Goal: Information Seeking & Learning: Find specific fact

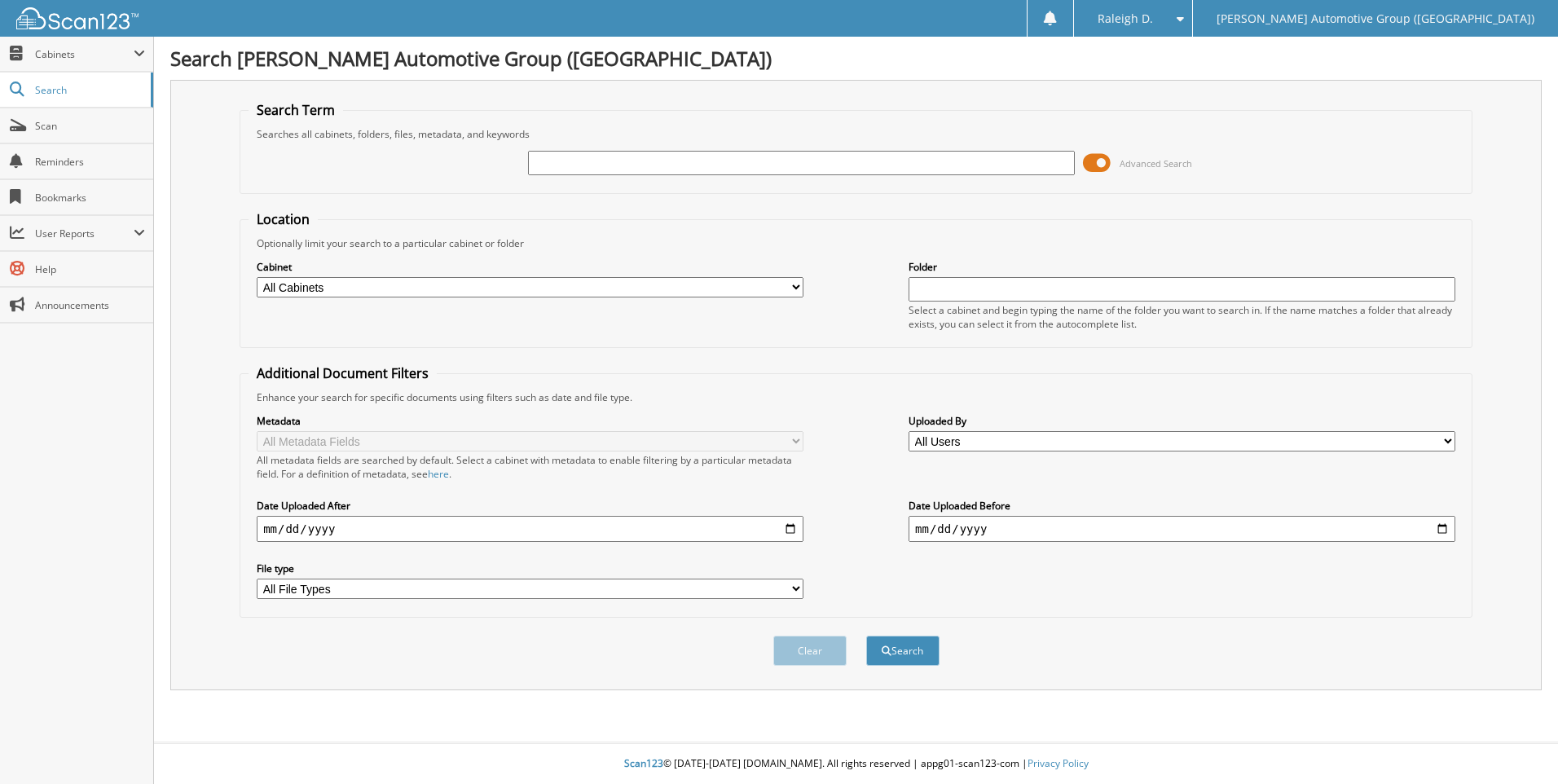
click at [621, 145] on div "Advanced Search" at bounding box center [856, 163] width 1216 height 44
click at [619, 158] on input "text" at bounding box center [801, 163] width 547 height 24
type input "MOSER"
click at [866, 636] on button "Search" at bounding box center [903, 651] width 74 height 31
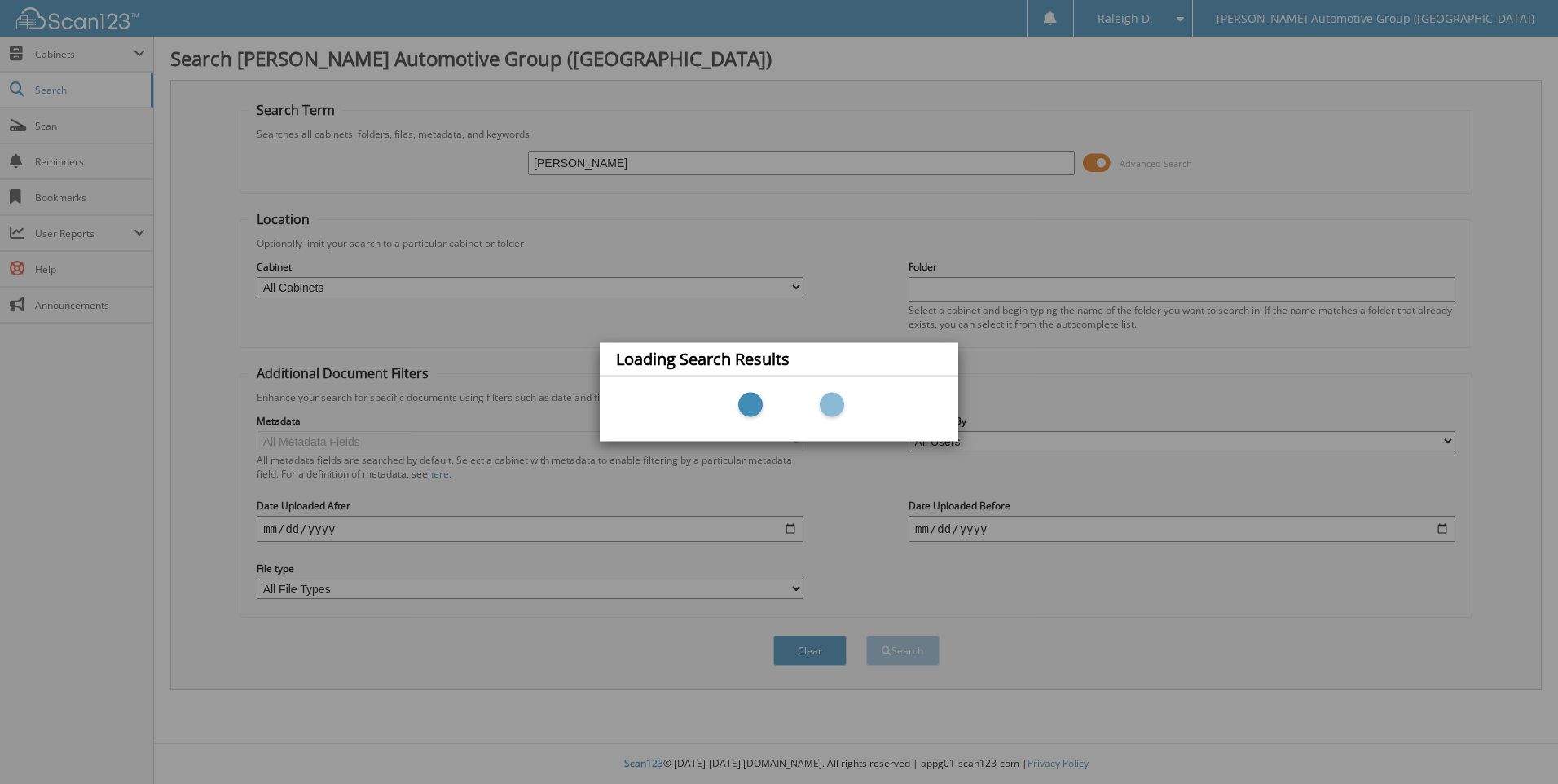
click at [862, 347] on div "Loading Search Results" at bounding box center [779, 359] width 359 height 33
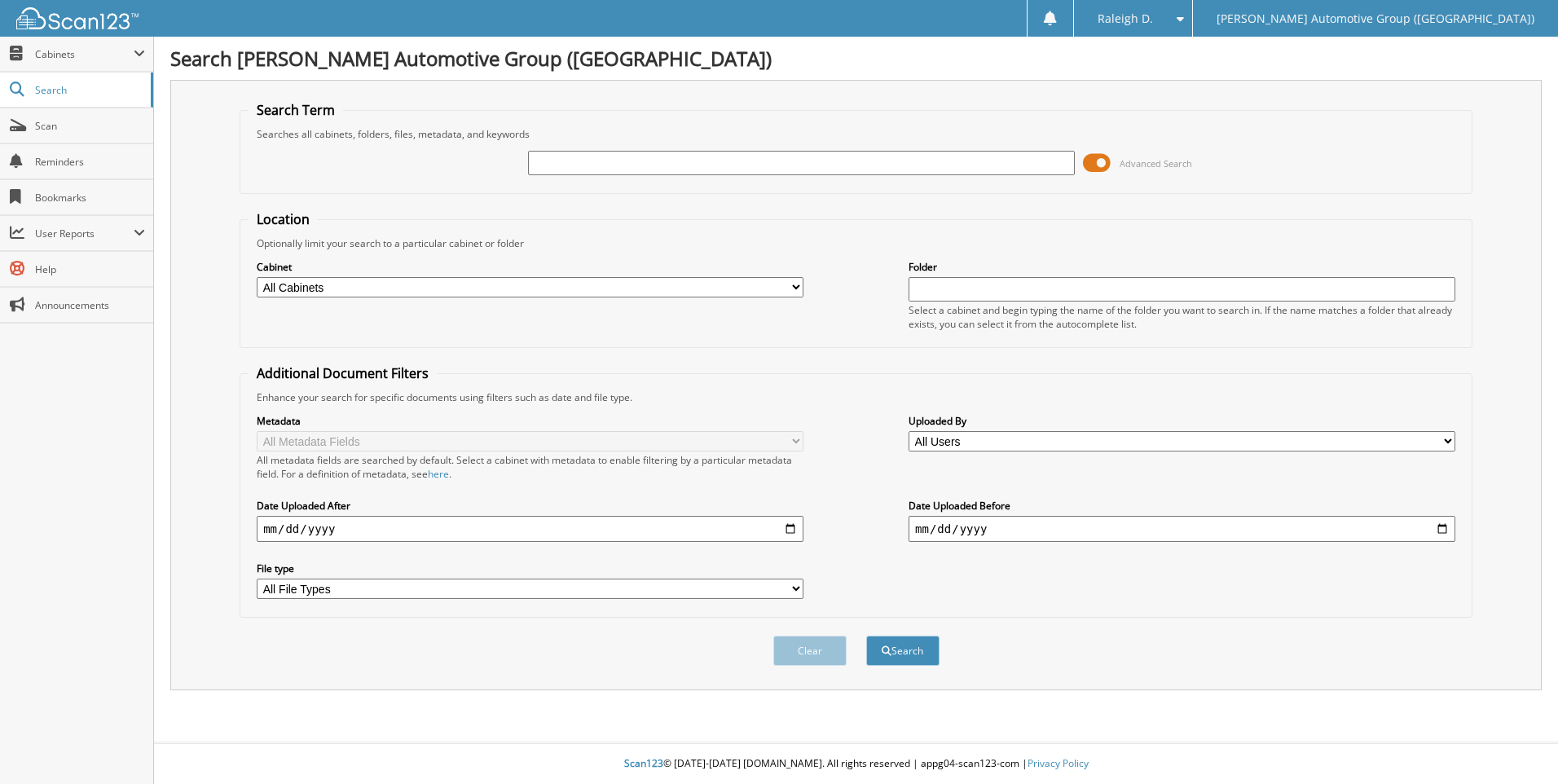
click at [584, 174] on input "text" at bounding box center [801, 163] width 547 height 24
type input "[PERSON_NAME]"
click at [866, 636] on button "Search" at bounding box center [903, 651] width 74 height 31
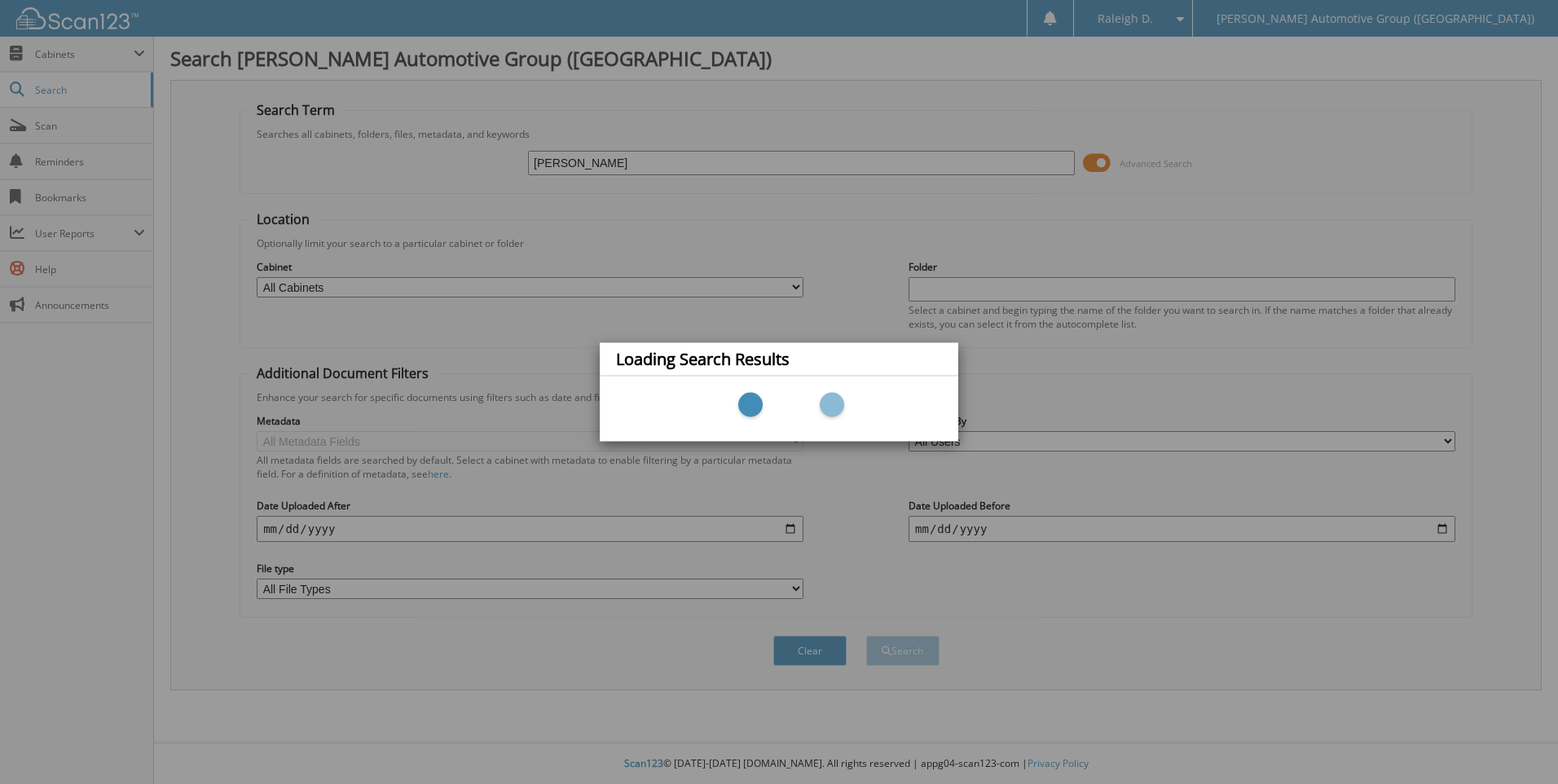
click at [1097, 163] on div "Loading Search Results" at bounding box center [779, 392] width 1558 height 784
click at [1096, 163] on div "Loading Search Results" at bounding box center [779, 392] width 1558 height 784
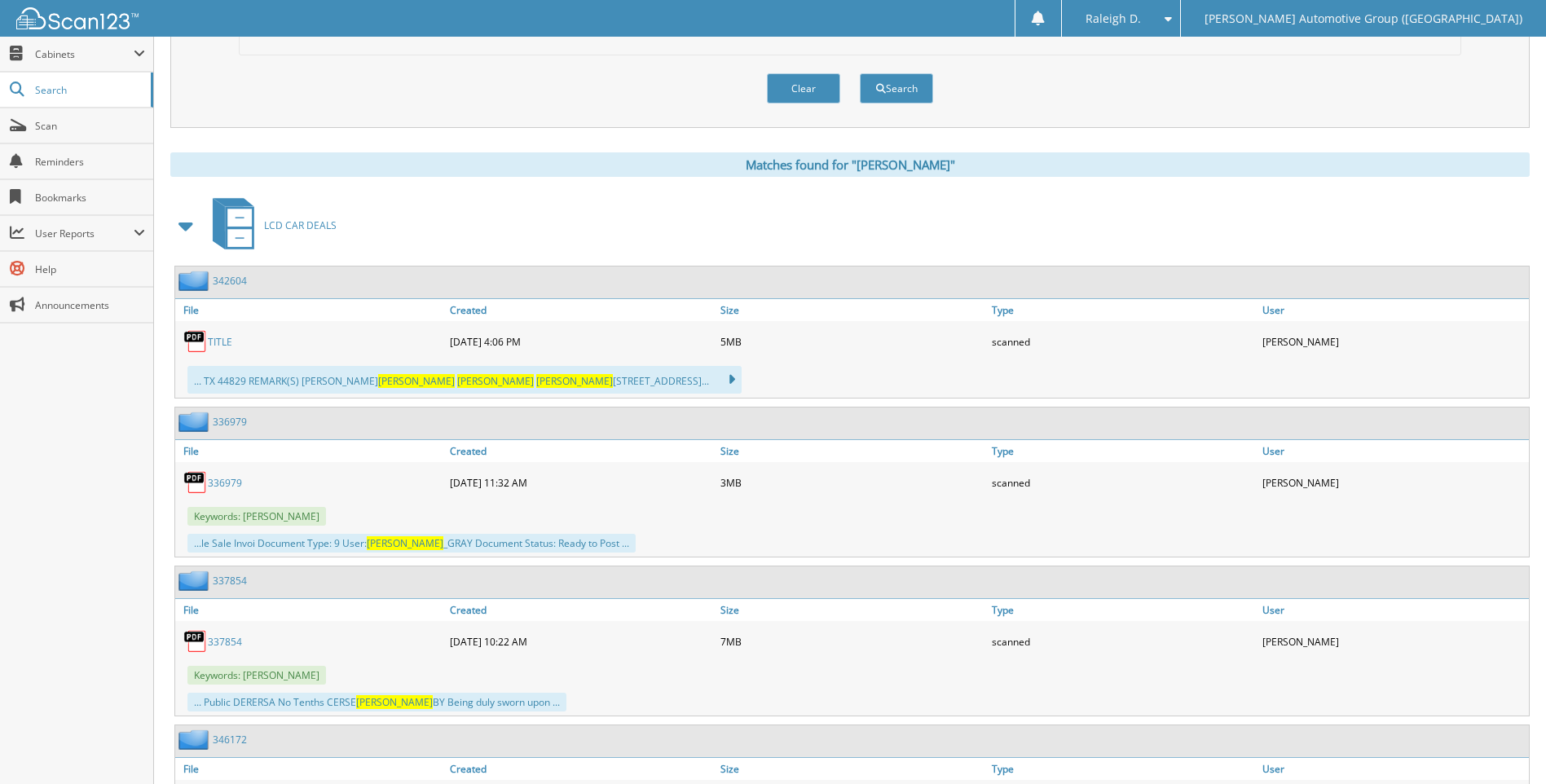
scroll to position [733, 0]
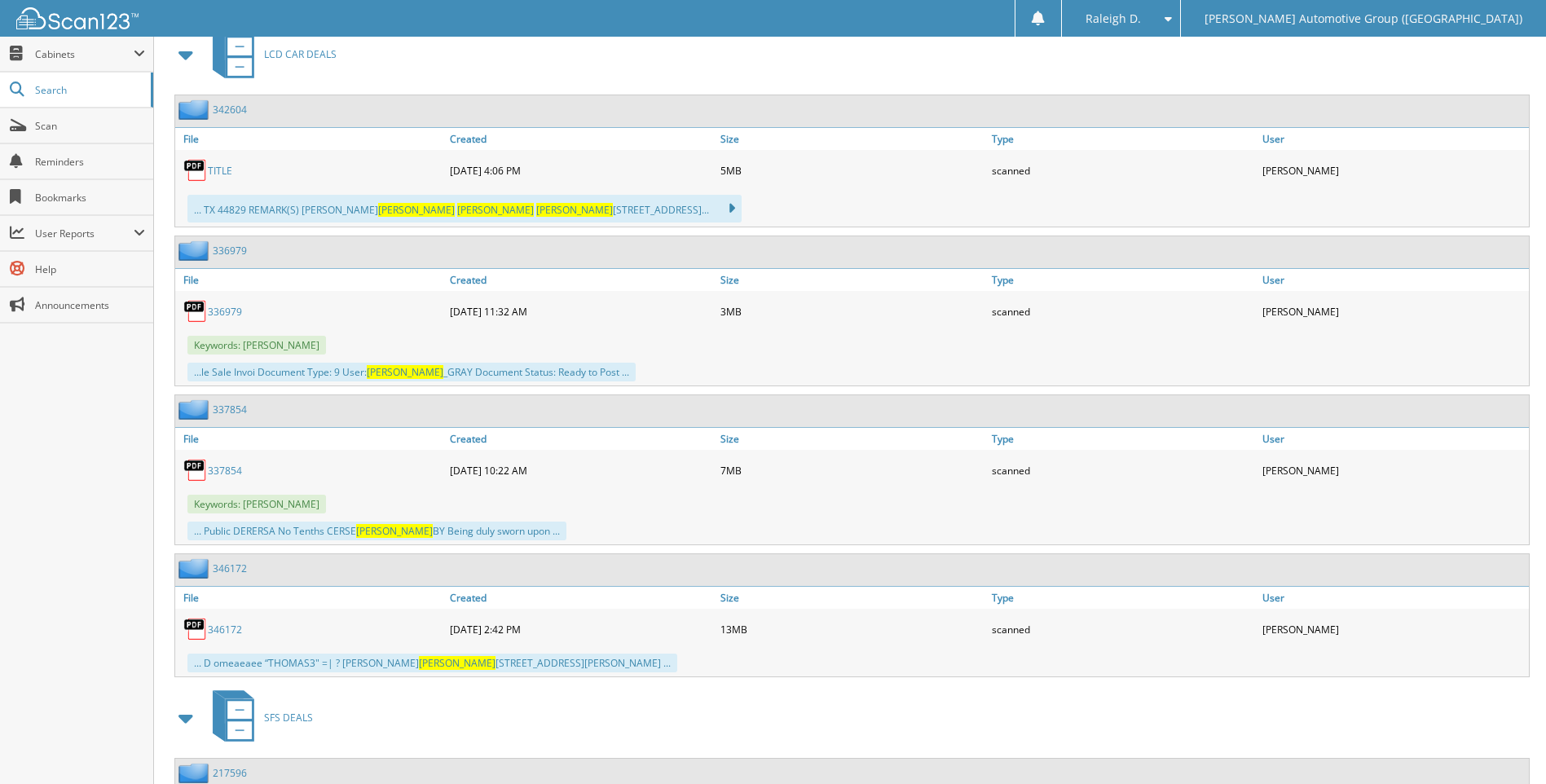
click at [711, 208] on icon at bounding box center [723, 208] width 23 height 22
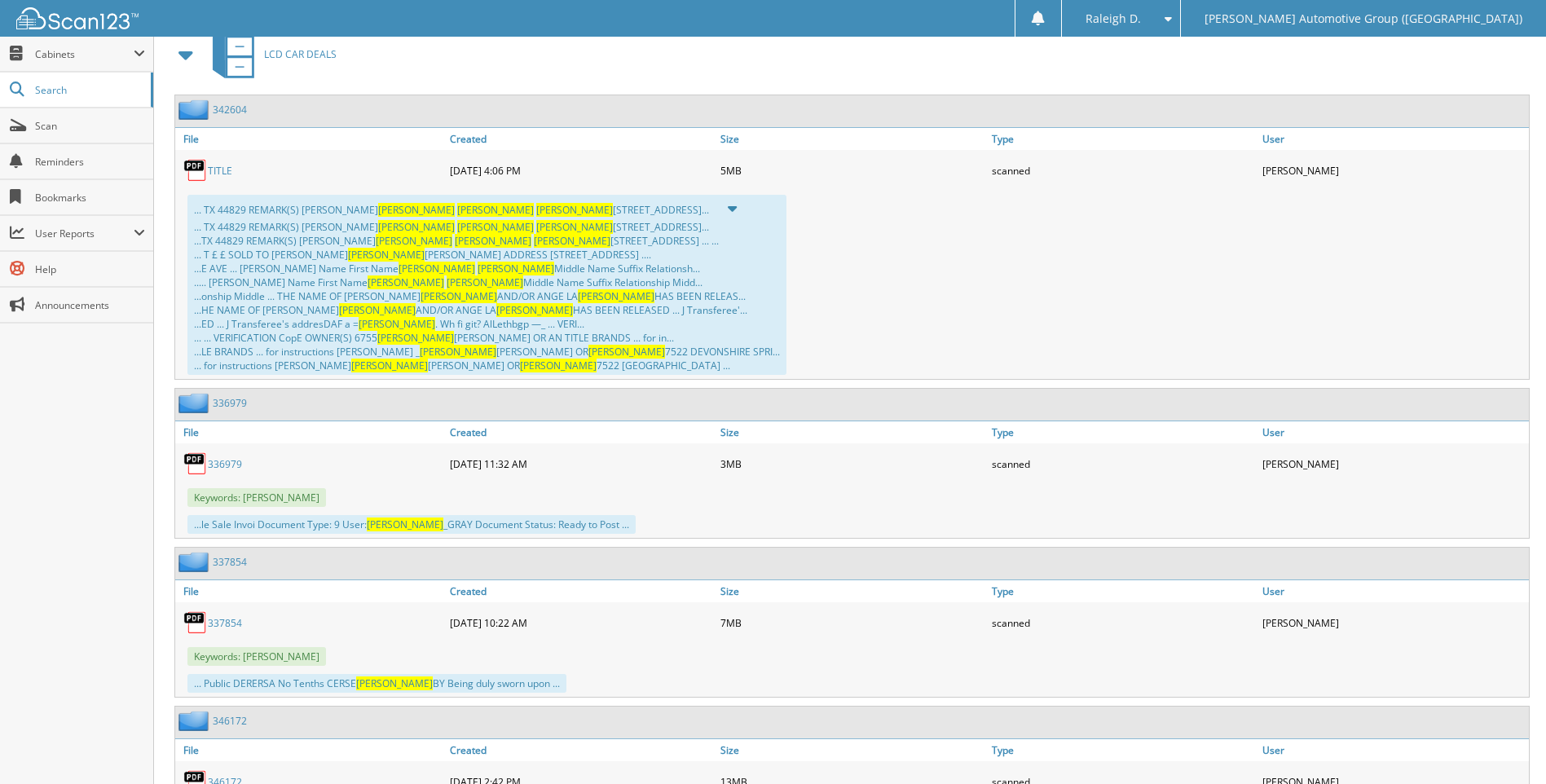
click at [239, 108] on link "342604" at bounding box center [230, 109] width 34 height 13
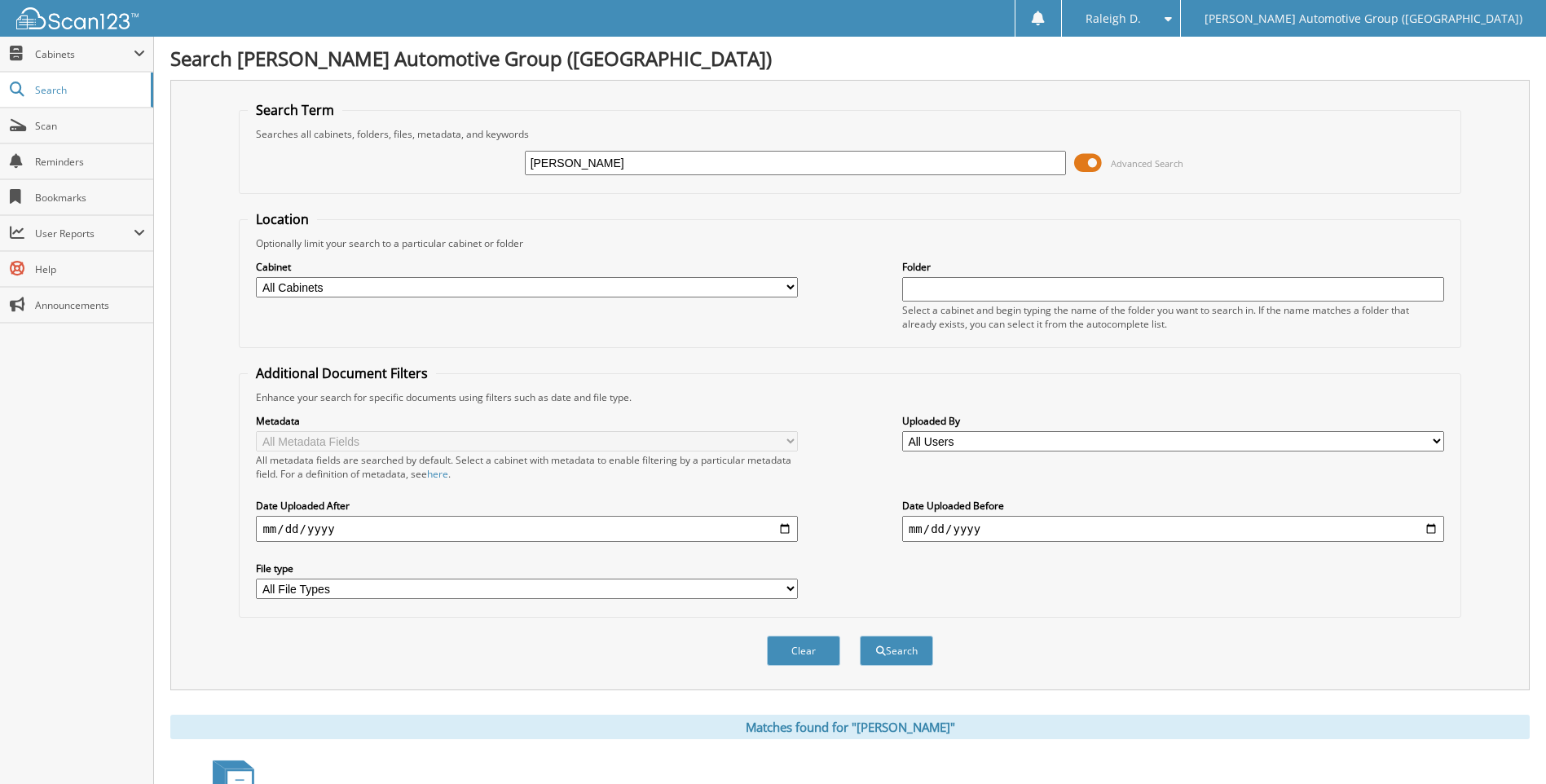
click at [569, 148] on div "ANGELA MOSER Advanced Search" at bounding box center [850, 163] width 1204 height 44
click at [545, 163] on input "ANGELA MOSER" at bounding box center [795, 163] width 542 height 24
type input "CLAYMOSER"
click at [860, 636] on button "Search" at bounding box center [897, 651] width 74 height 31
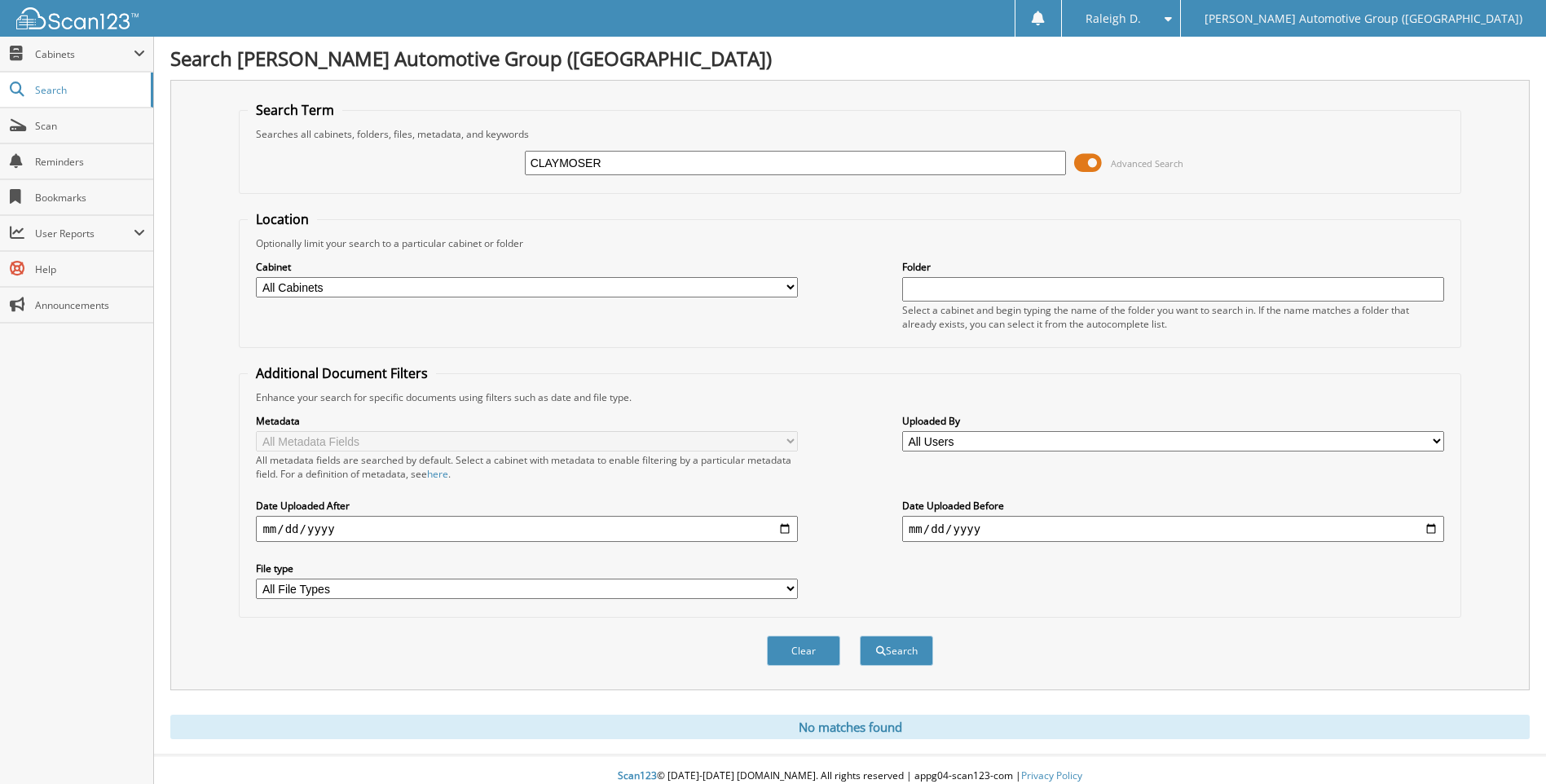
click at [558, 164] on input "CLAYMOSER" at bounding box center [795, 163] width 542 height 24
type input "CLAY MOSER"
click at [860, 636] on button "Search" at bounding box center [897, 651] width 74 height 31
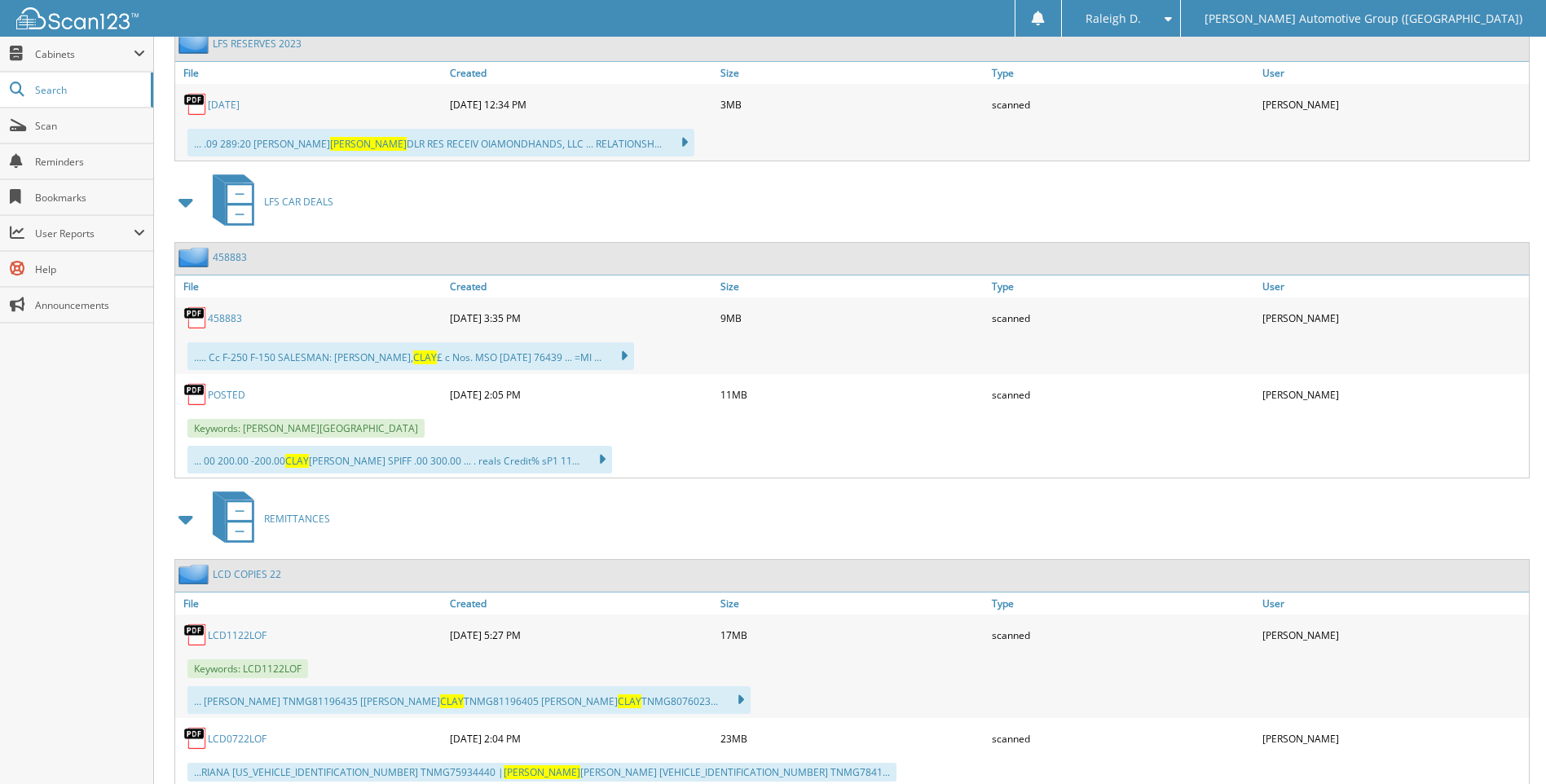
scroll to position [506, 0]
